Goal: Navigation & Orientation: Find specific page/section

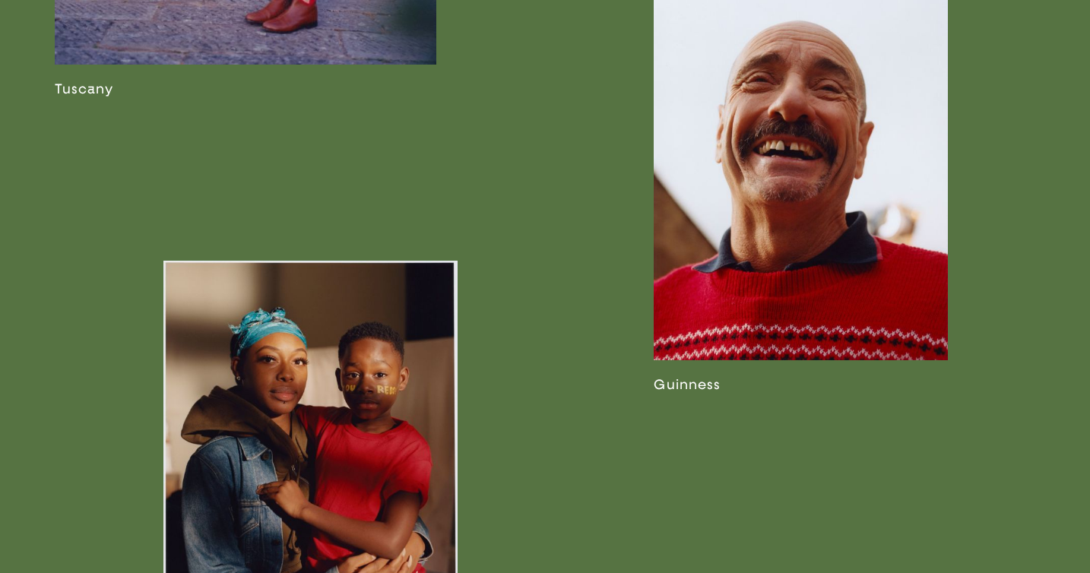
scroll to position [2281, 0]
click at [760, 277] on link at bounding box center [801, 194] width 294 height 398
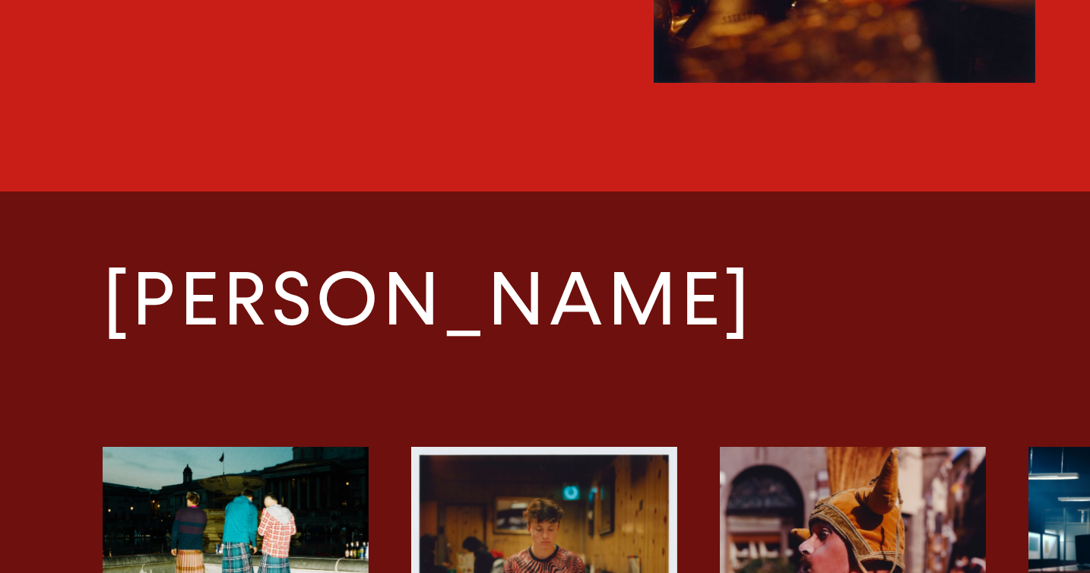
scroll to position [2572, 0]
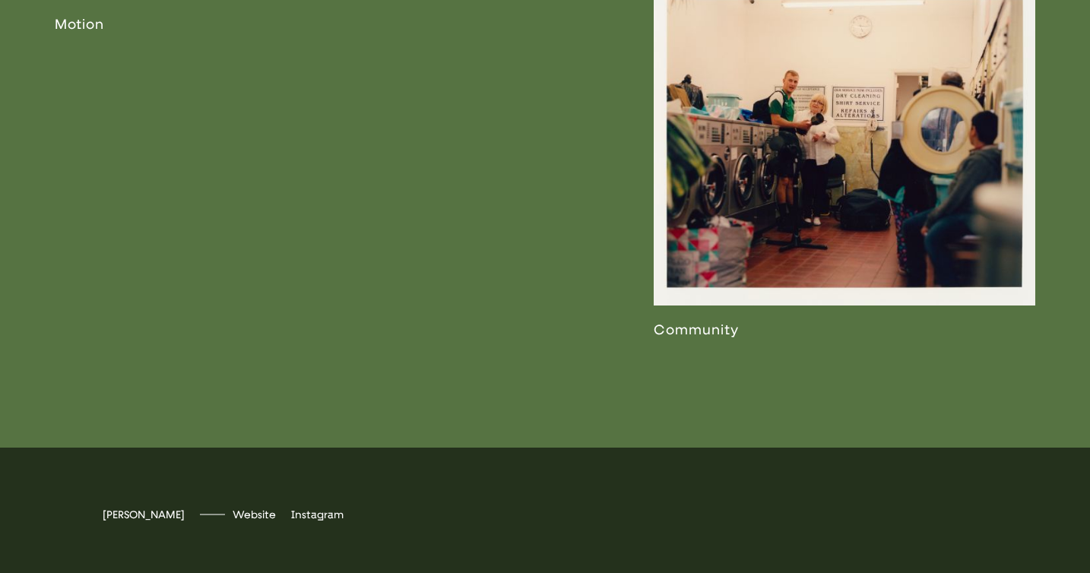
scroll to position [3267, 0]
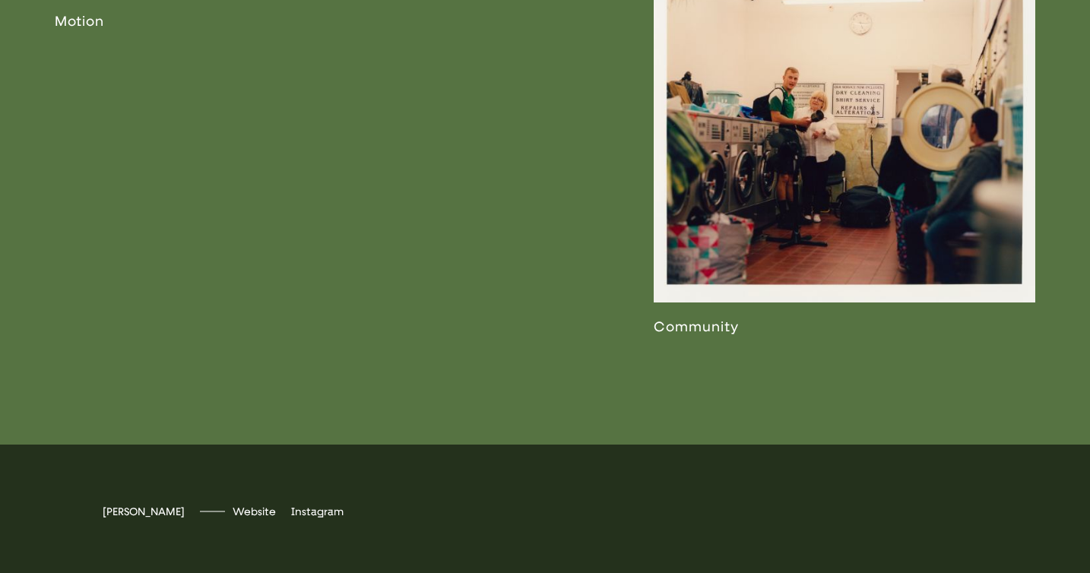
click at [831, 241] on link at bounding box center [845, 158] width 382 height 355
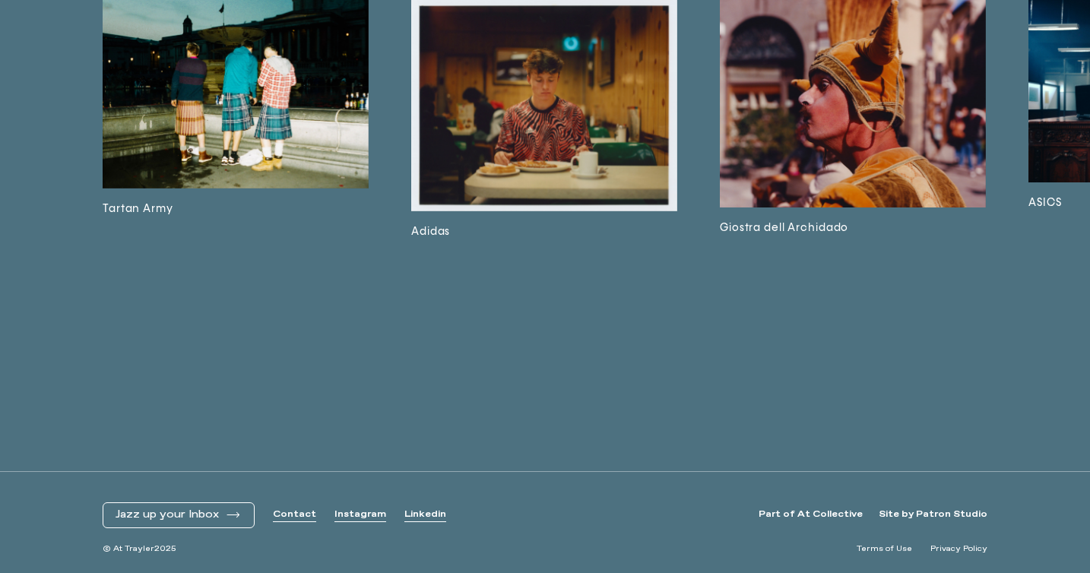
scroll to position [6695, 0]
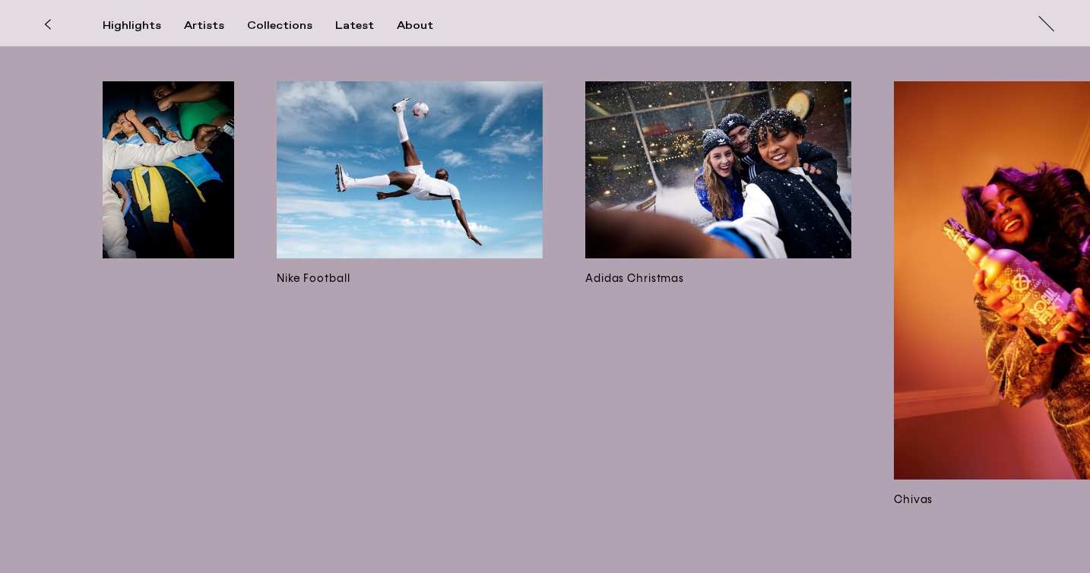
scroll to position [0, 11357]
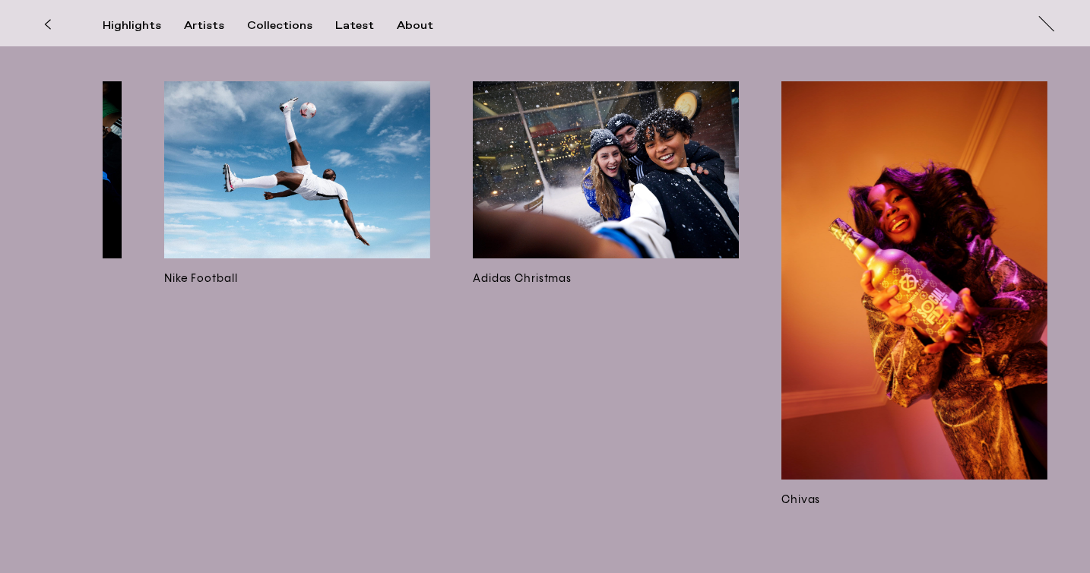
click at [201, 33] on div "Highlights Artists Collections Latest About" at bounding box center [279, 32] width 353 height 27
click at [201, 19] on div "Artists" at bounding box center [204, 26] width 40 height 14
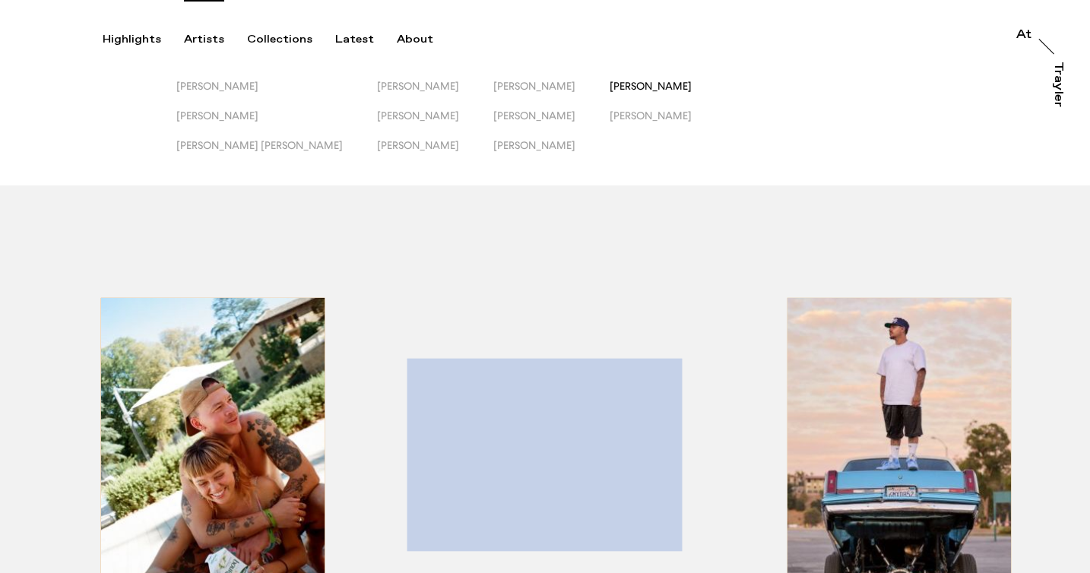
click at [610, 80] on span "Sophie Harris-Taylor" at bounding box center [651, 86] width 82 height 12
